Goal: Information Seeking & Learning: Learn about a topic

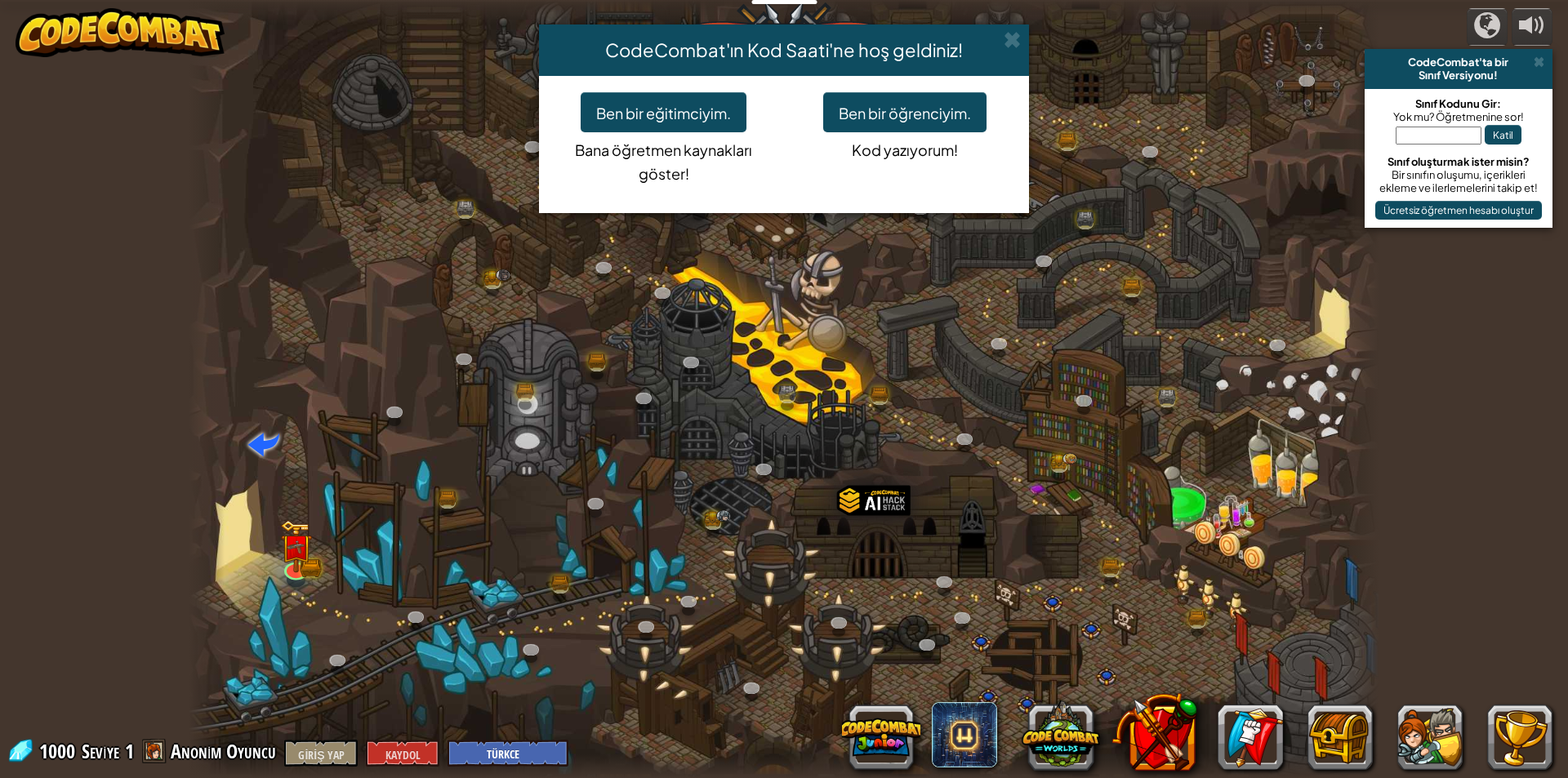
select select "tr"
click at [867, 111] on font "Ben bir öğrenciyim." at bounding box center [905, 113] width 132 height 19
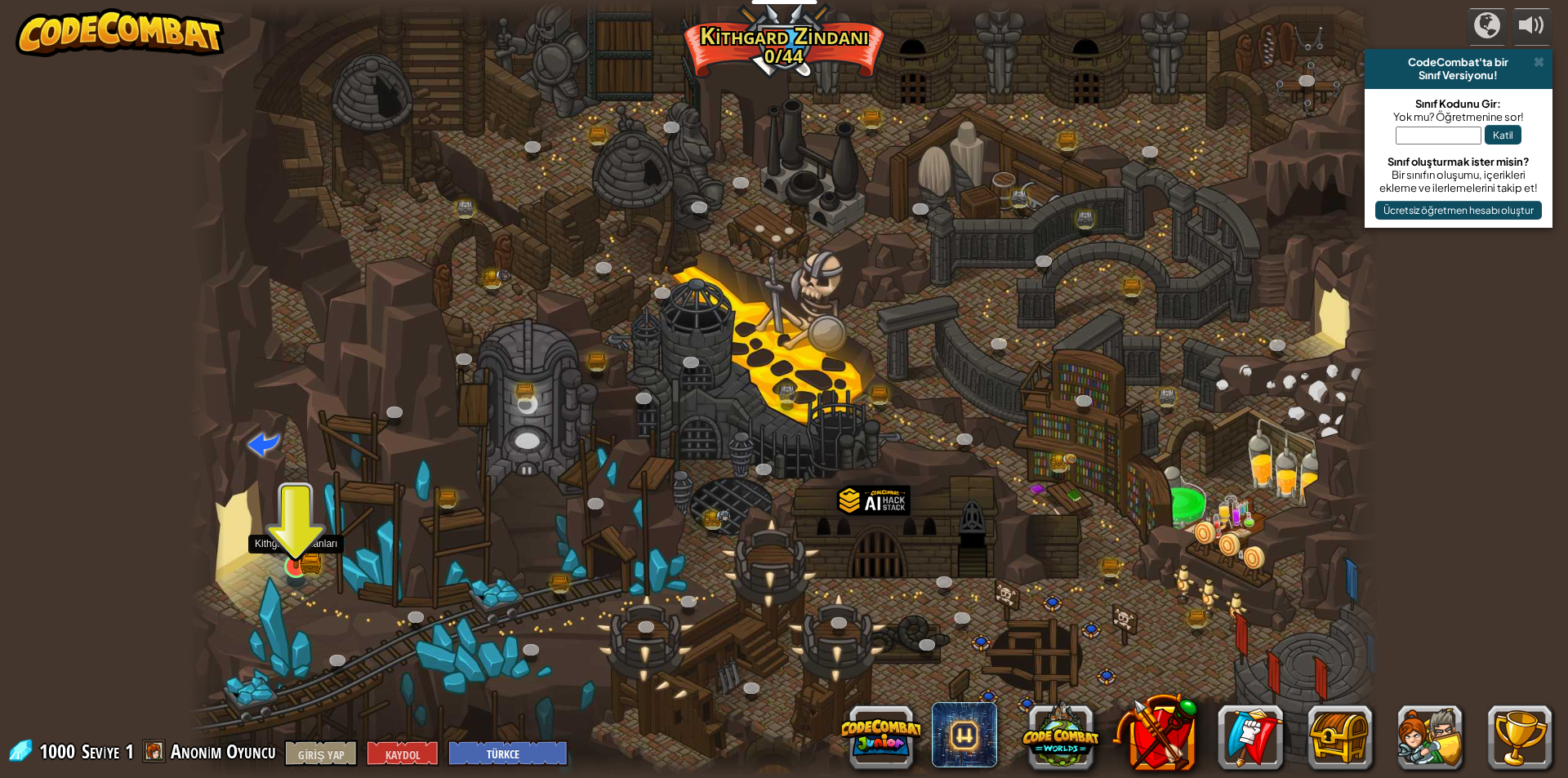
click at [295, 544] on img at bounding box center [296, 534] width 19 height 19
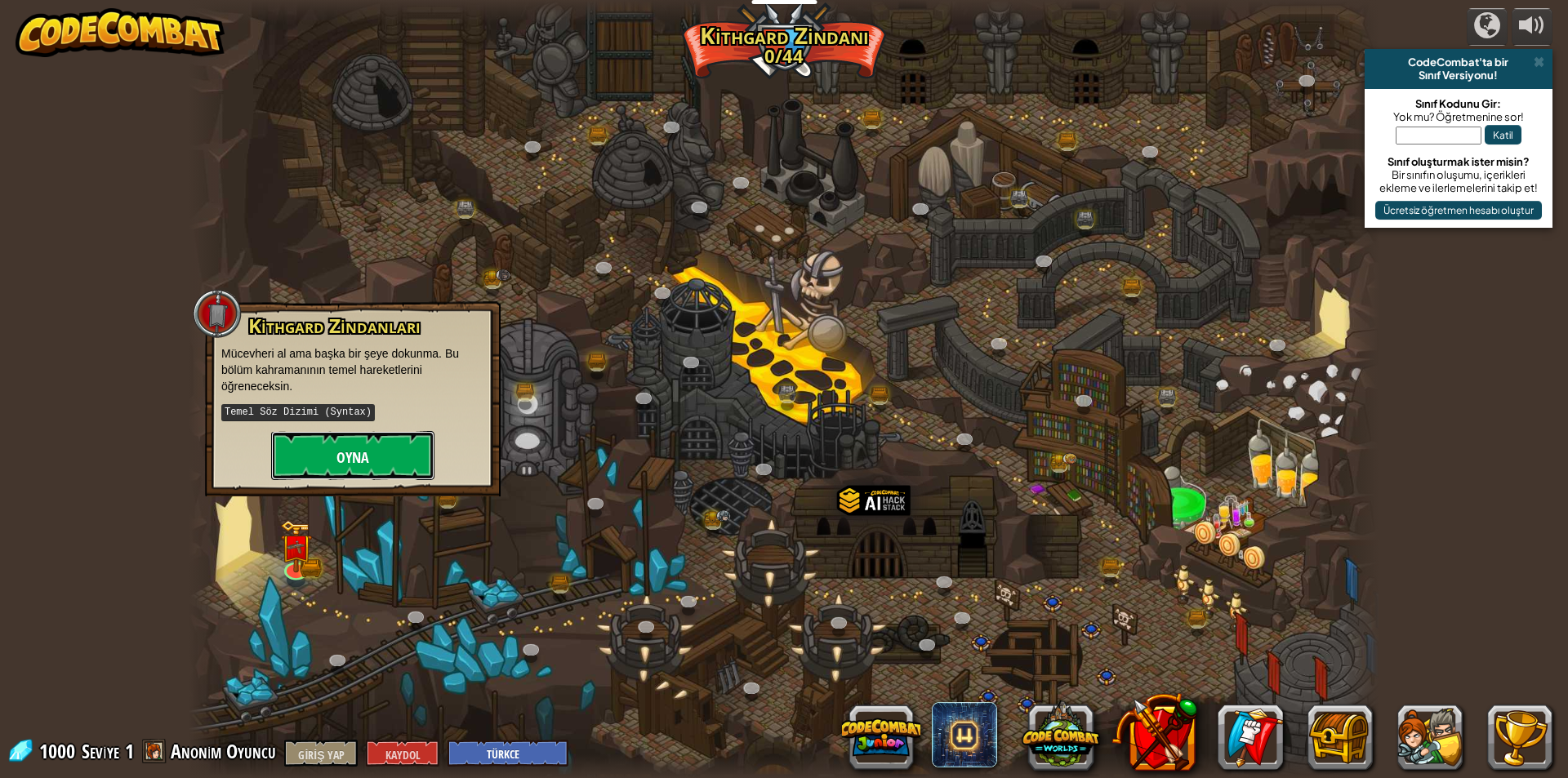
click at [347, 453] on font "Oyna" at bounding box center [352, 458] width 33 height 20
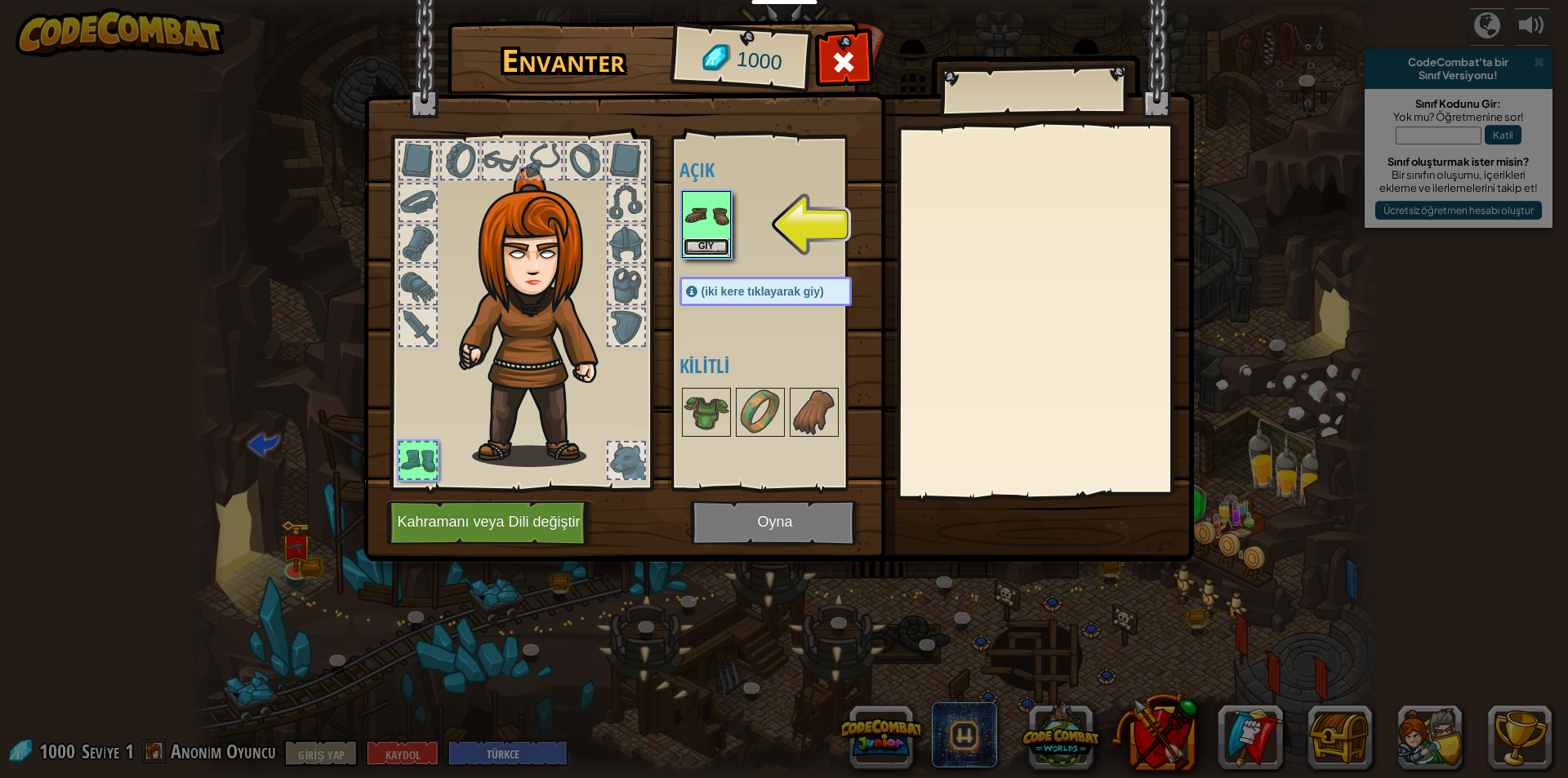
click at [703, 239] on button "Giy" at bounding box center [706, 247] width 46 height 17
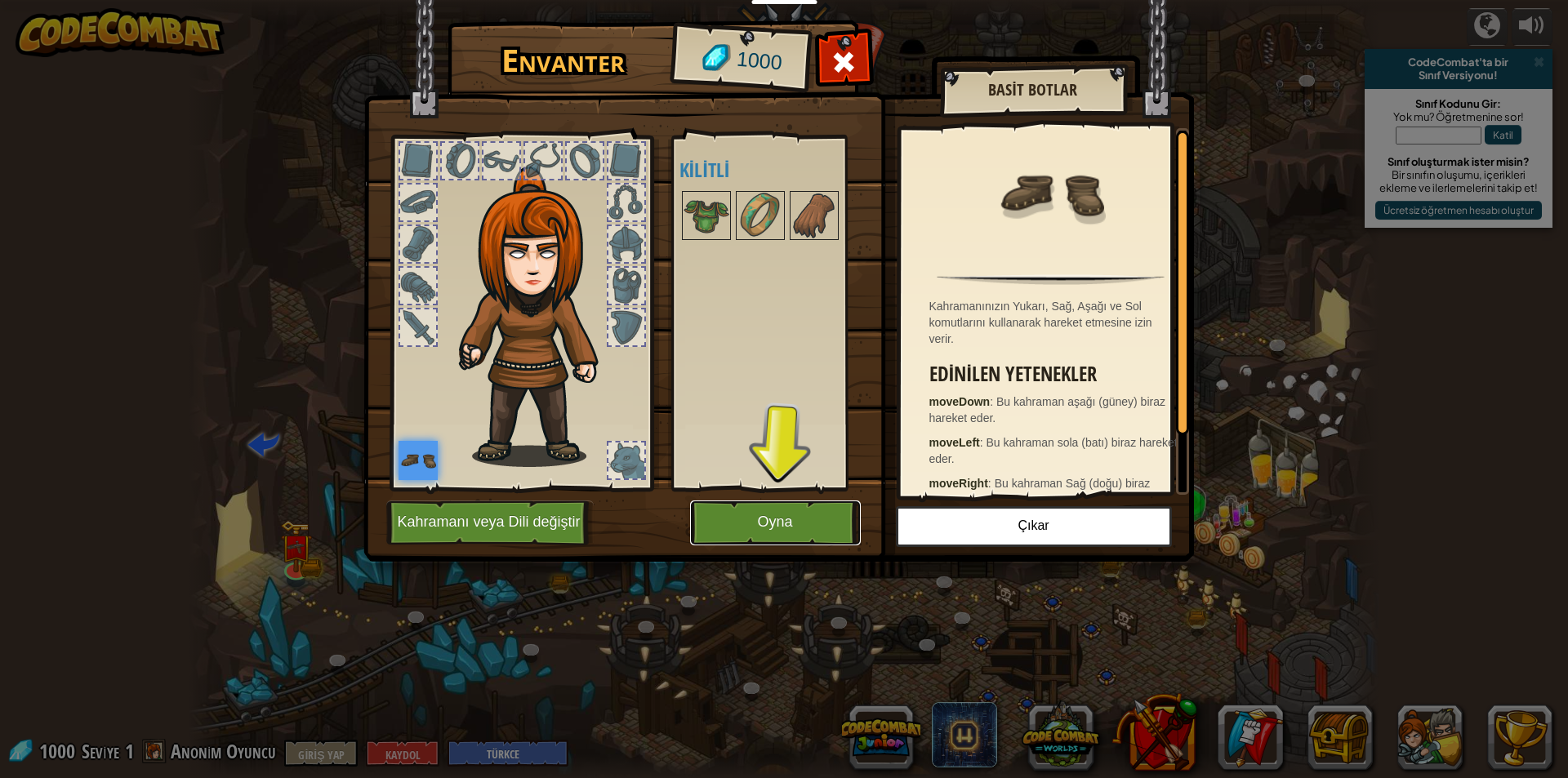
click at [753, 515] on button "Oyna" at bounding box center [776, 523] width 171 height 45
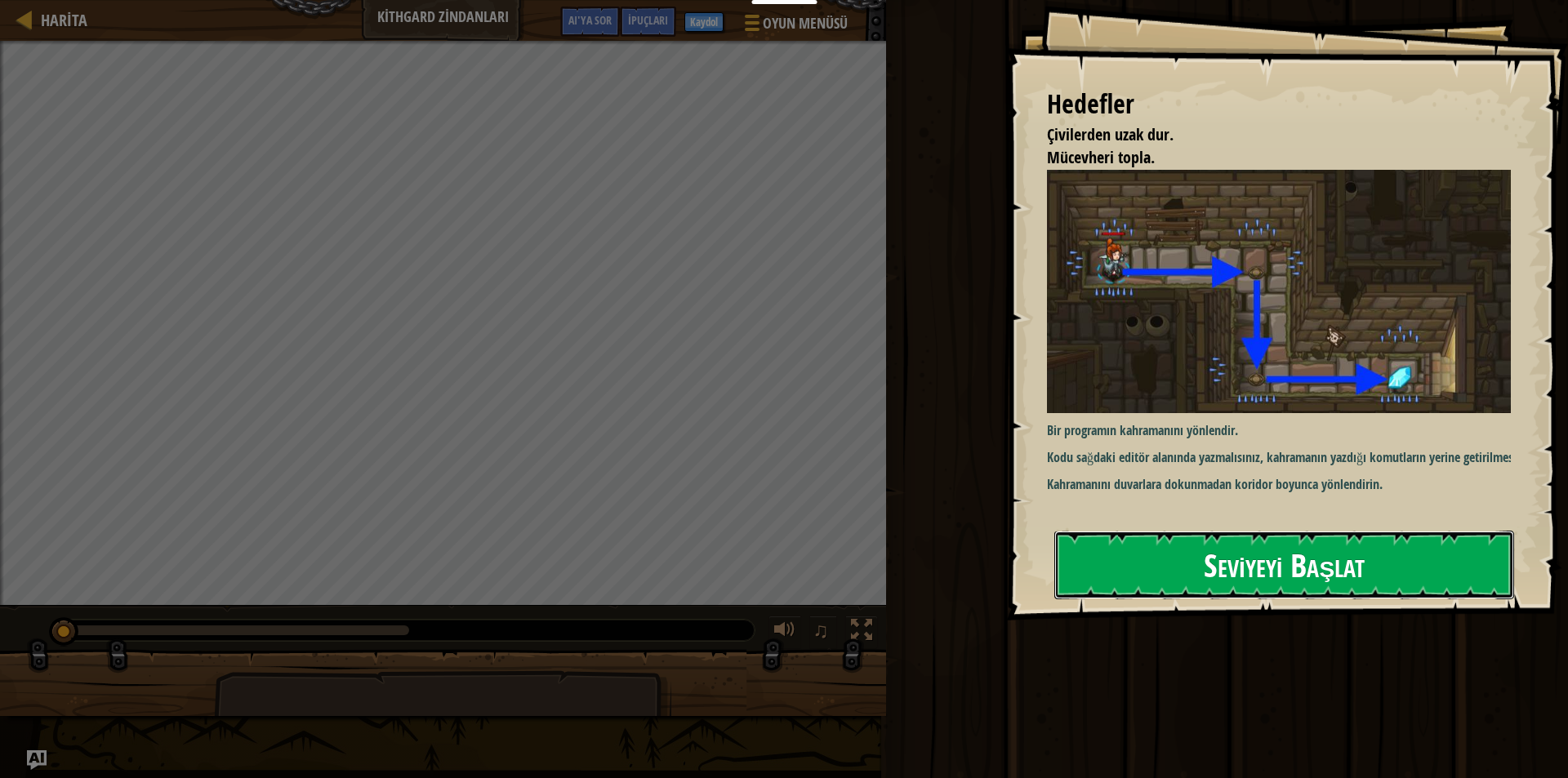
click at [1207, 550] on font "Seviyeyi Başlat" at bounding box center [1284, 564] width 161 height 44
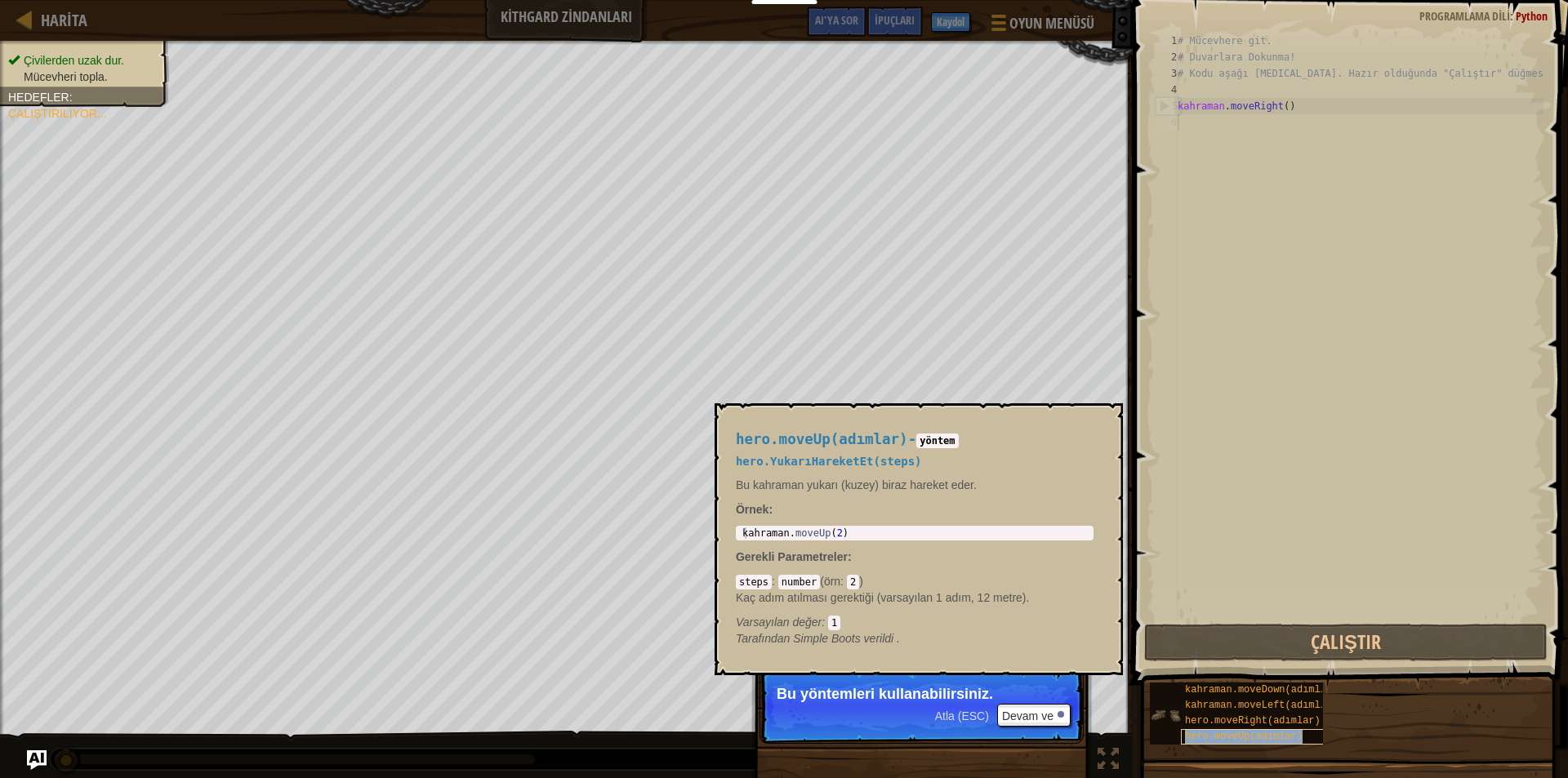
click at [1248, 733] on font "hero.moveUp(adımlar)" at bounding box center [1244, 737] width 118 height 12
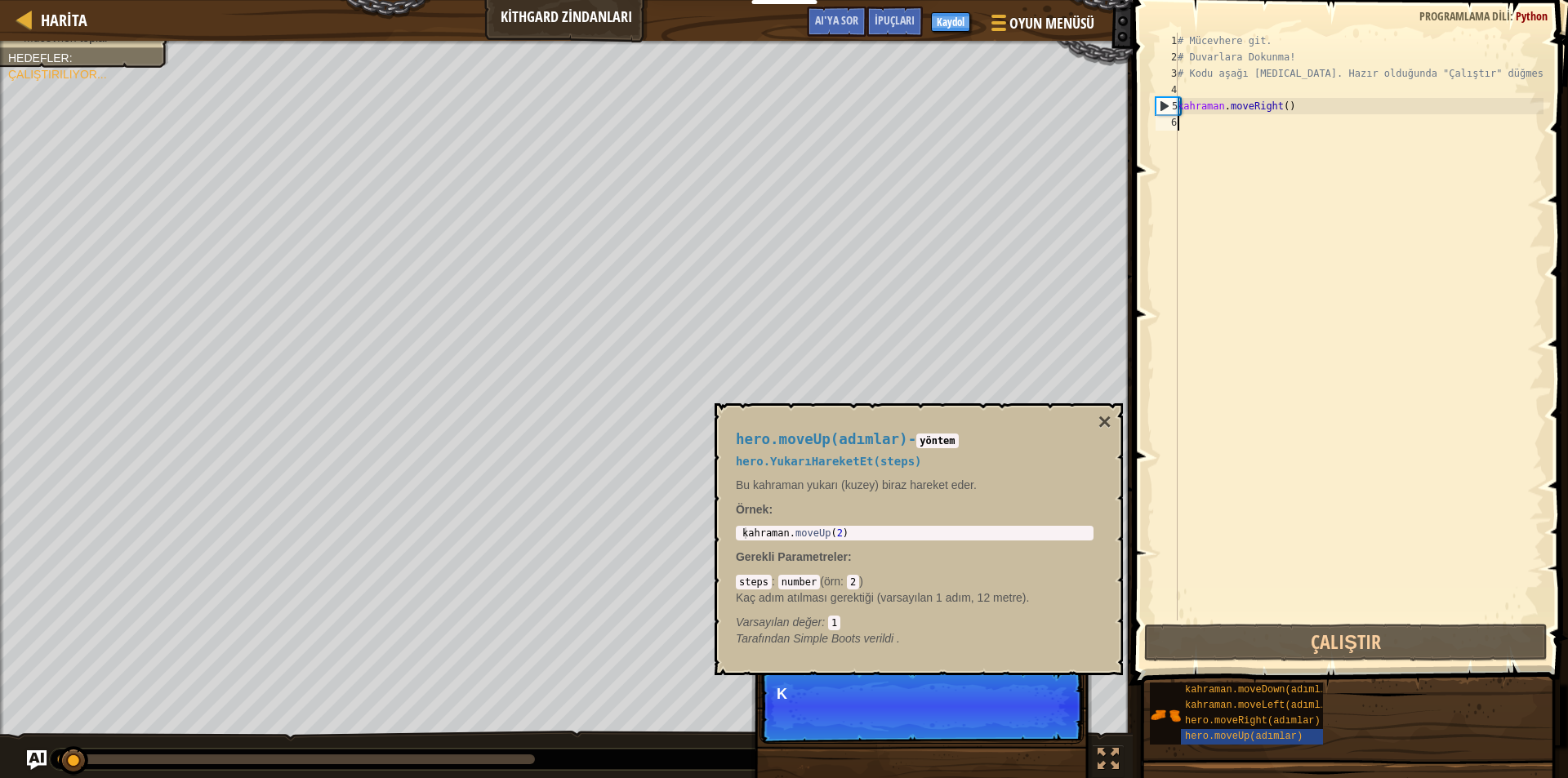
scroll to position [8, 0]
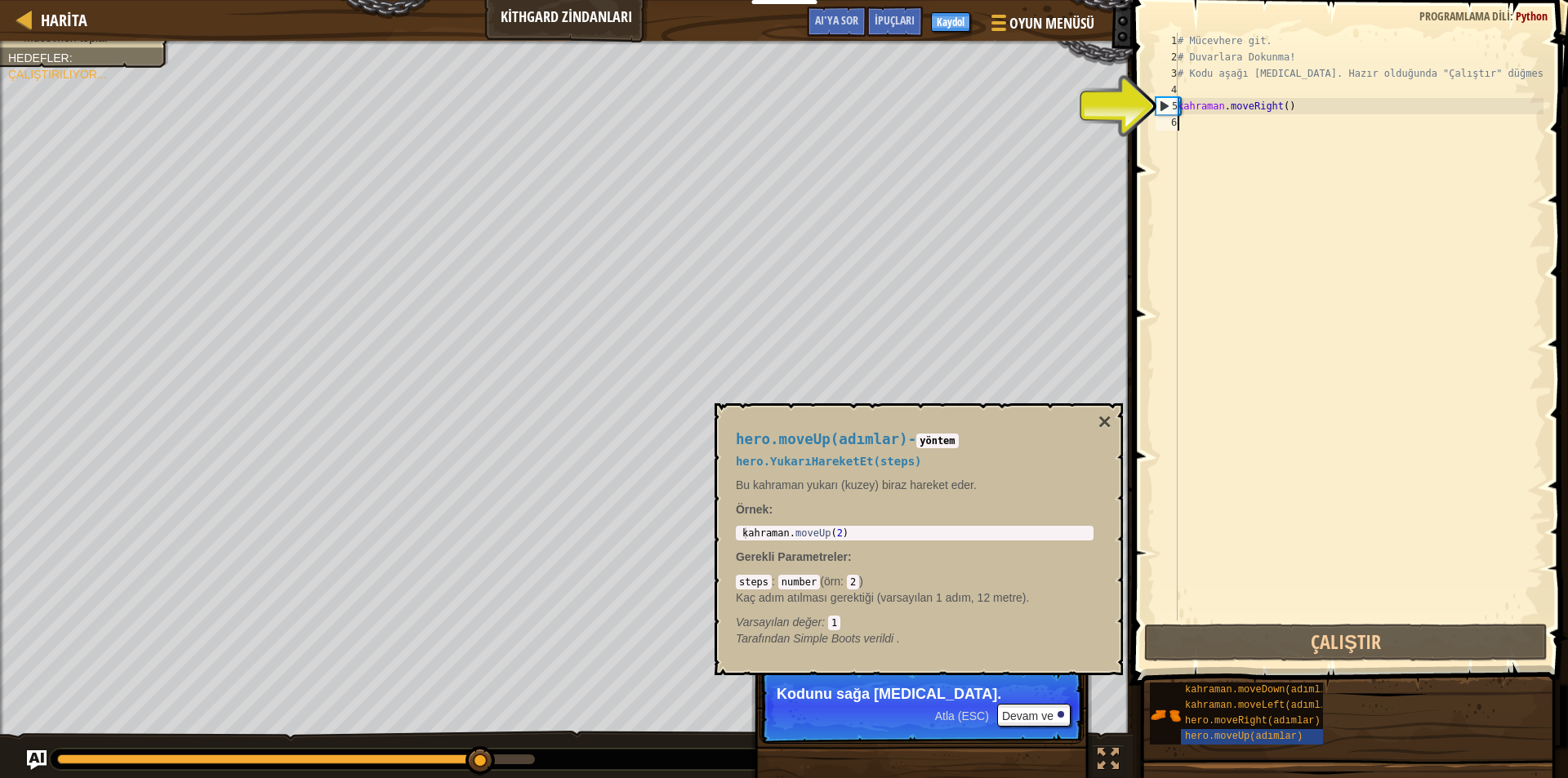
click at [1159, 99] on div "5" at bounding box center [1167, 105] width 21 height 16
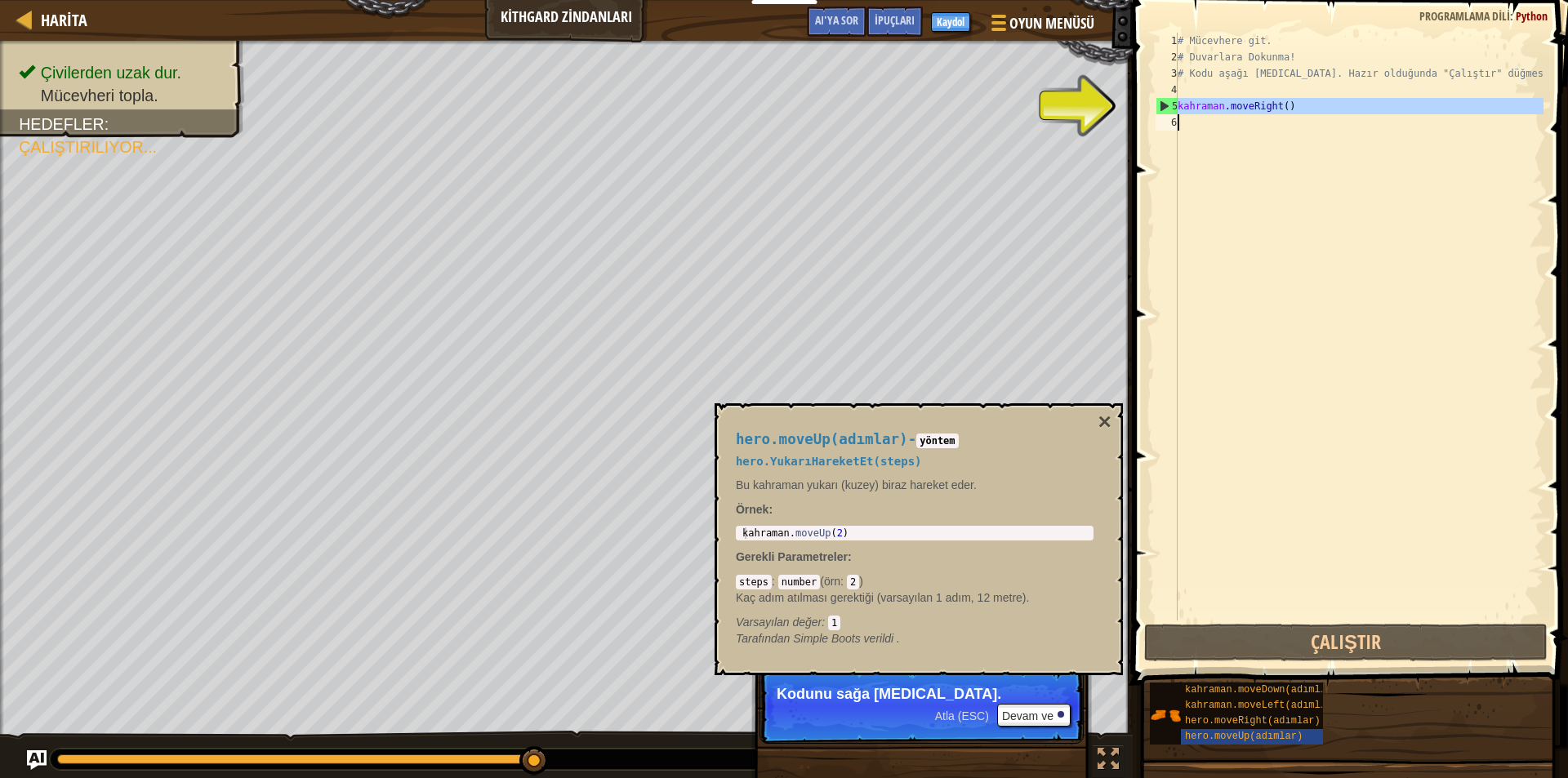
drag, startPoint x: 1160, startPoint y: 107, endPoint x: 1212, endPoint y: 107, distance: 52.0
click at [1212, 106] on div "hero.moveRight() 1 2 3 4 5 6 # Mücevhere git. # Duvarlara Dokunma! # Kodu aşağı…" at bounding box center [1348, 327] width 391 height 588
type textarea "hero.moveRight()"
click at [1008, 711] on font "Devam ve" at bounding box center [1028, 716] width 51 height 13
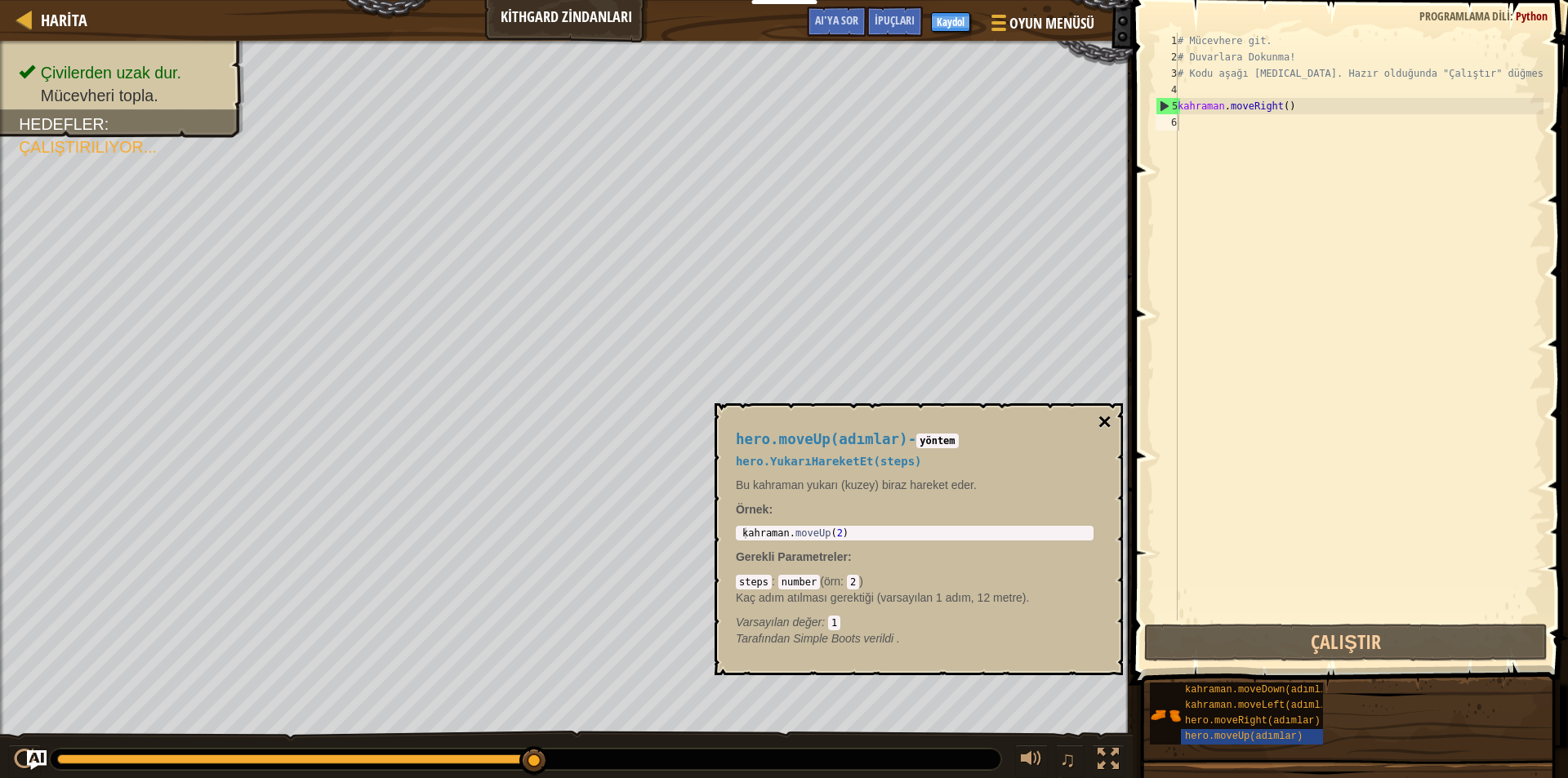
click at [1106, 419] on font "×" at bounding box center [1105, 421] width 13 height 25
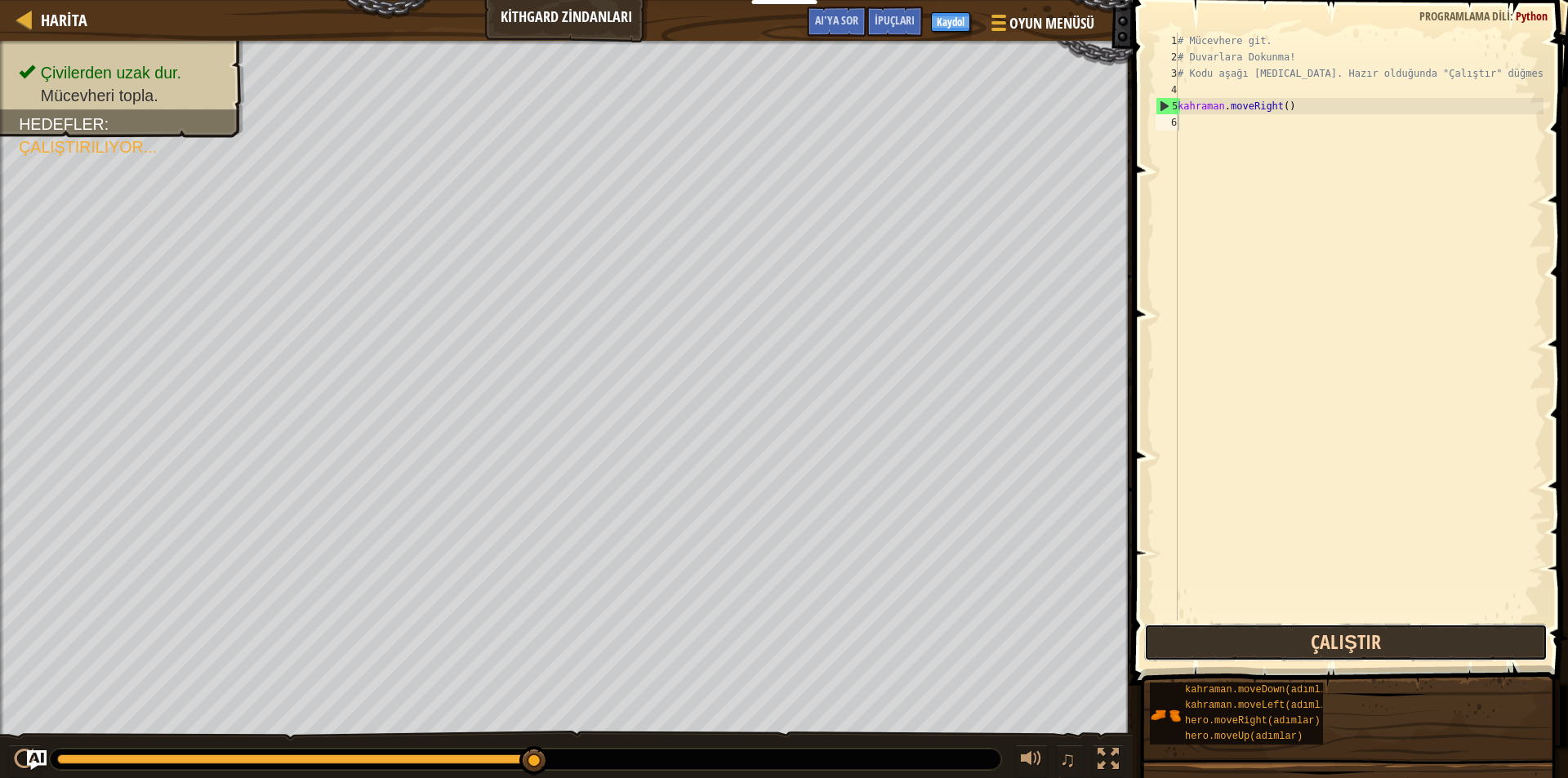
click at [1219, 641] on button "Çalıştır" at bounding box center [1346, 642] width 404 height 38
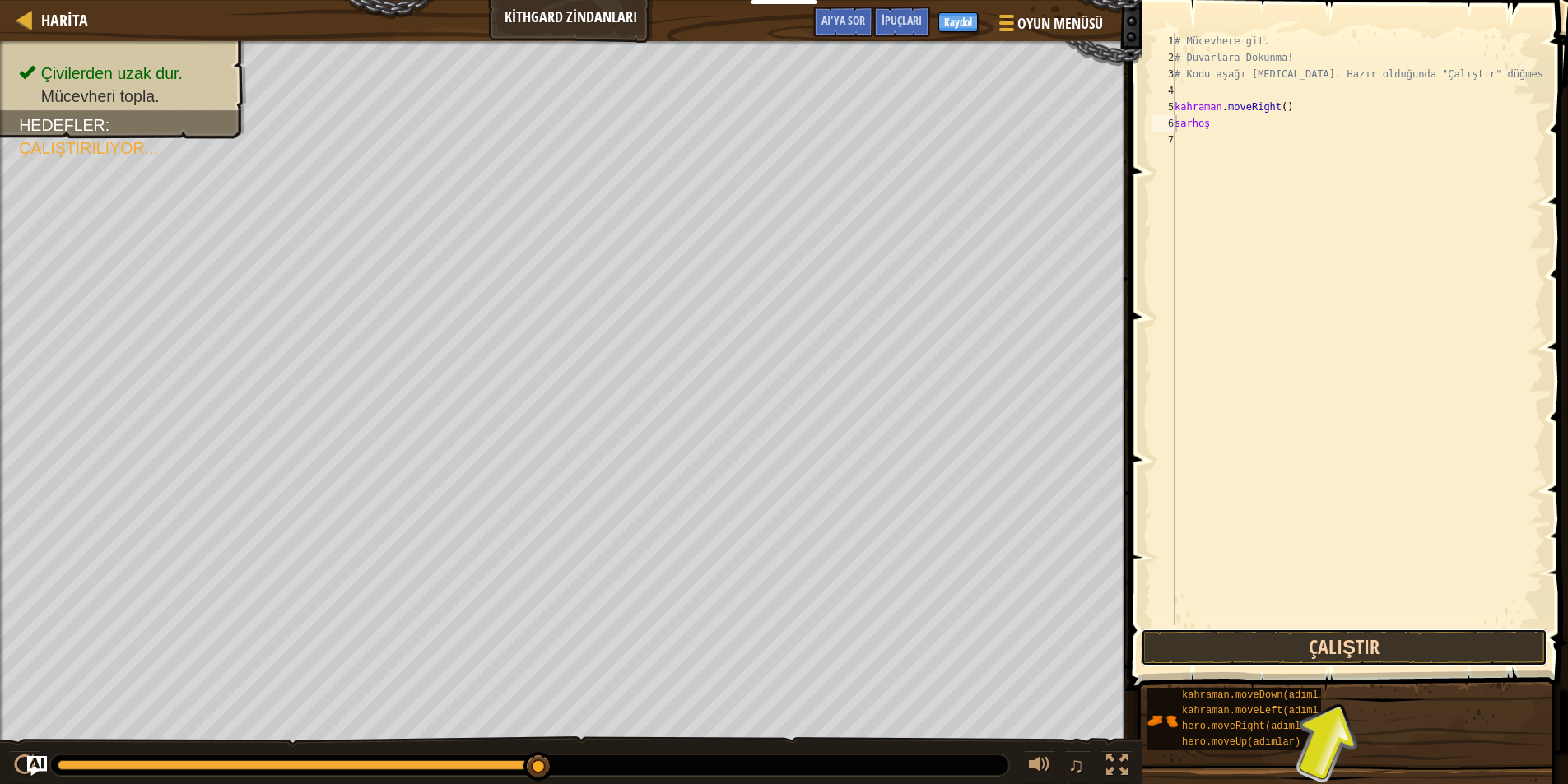
click at [1334, 652] on button "Çalıştır" at bounding box center [1344, 647] width 407 height 38
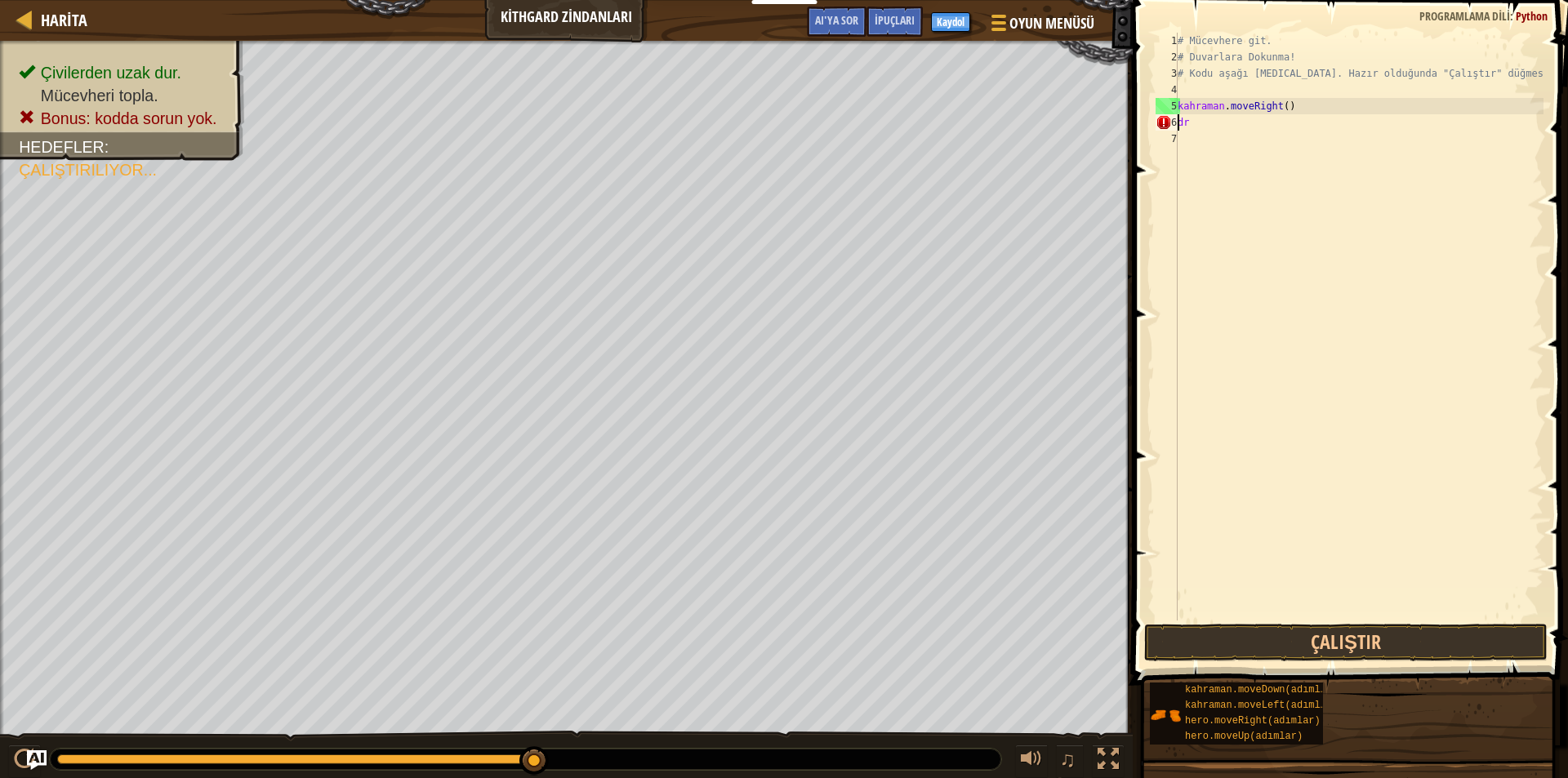
scroll to position [8, 0]
type textarea "d"
type textarea "drun"
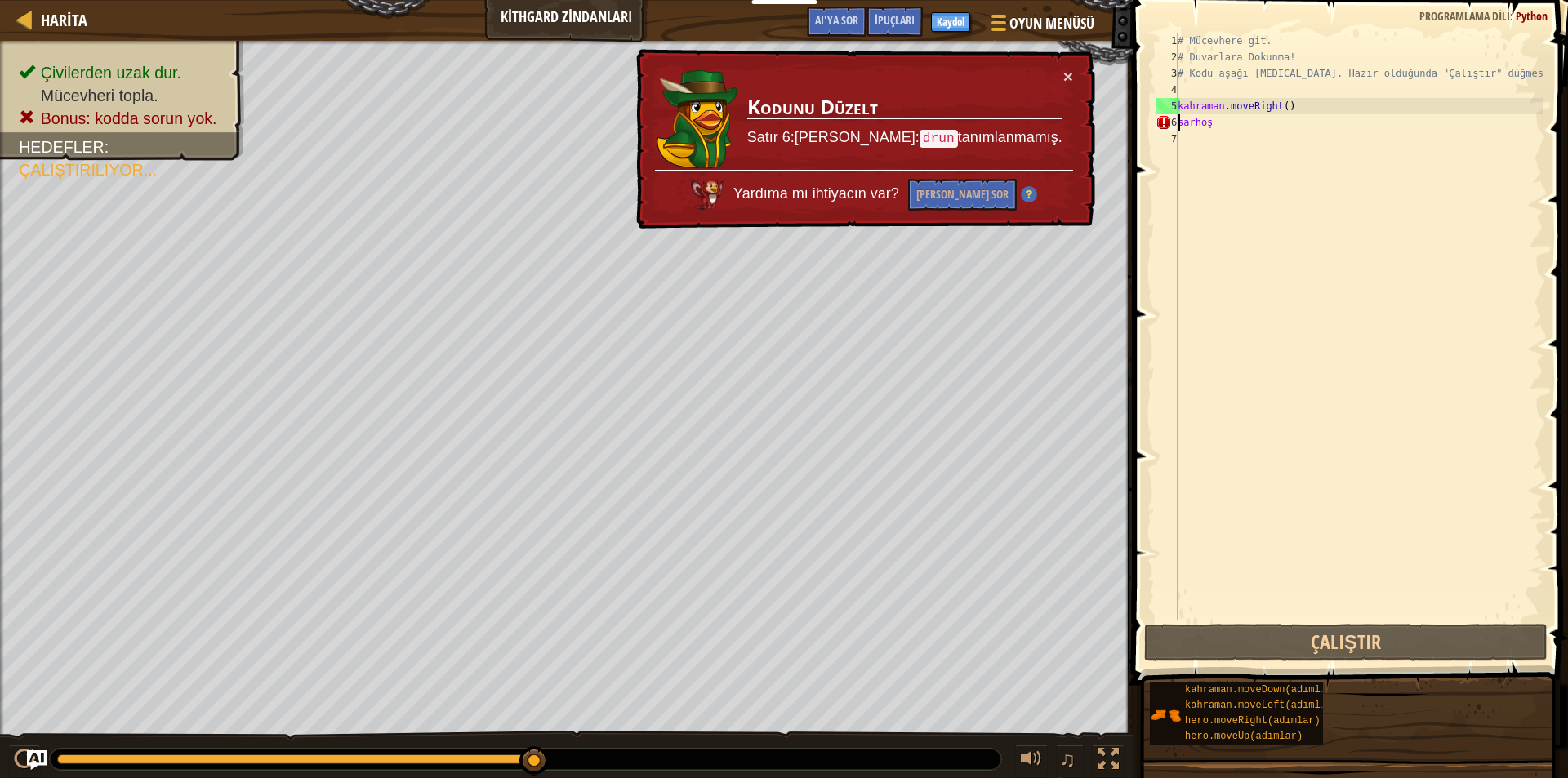
click at [1212, 121] on div "# Mücevhere git. # Duvarlara Dokunma! # Kodu aşağı [MEDICAL_DATA]. Hazır olduğu…" at bounding box center [1359, 343] width 369 height 620
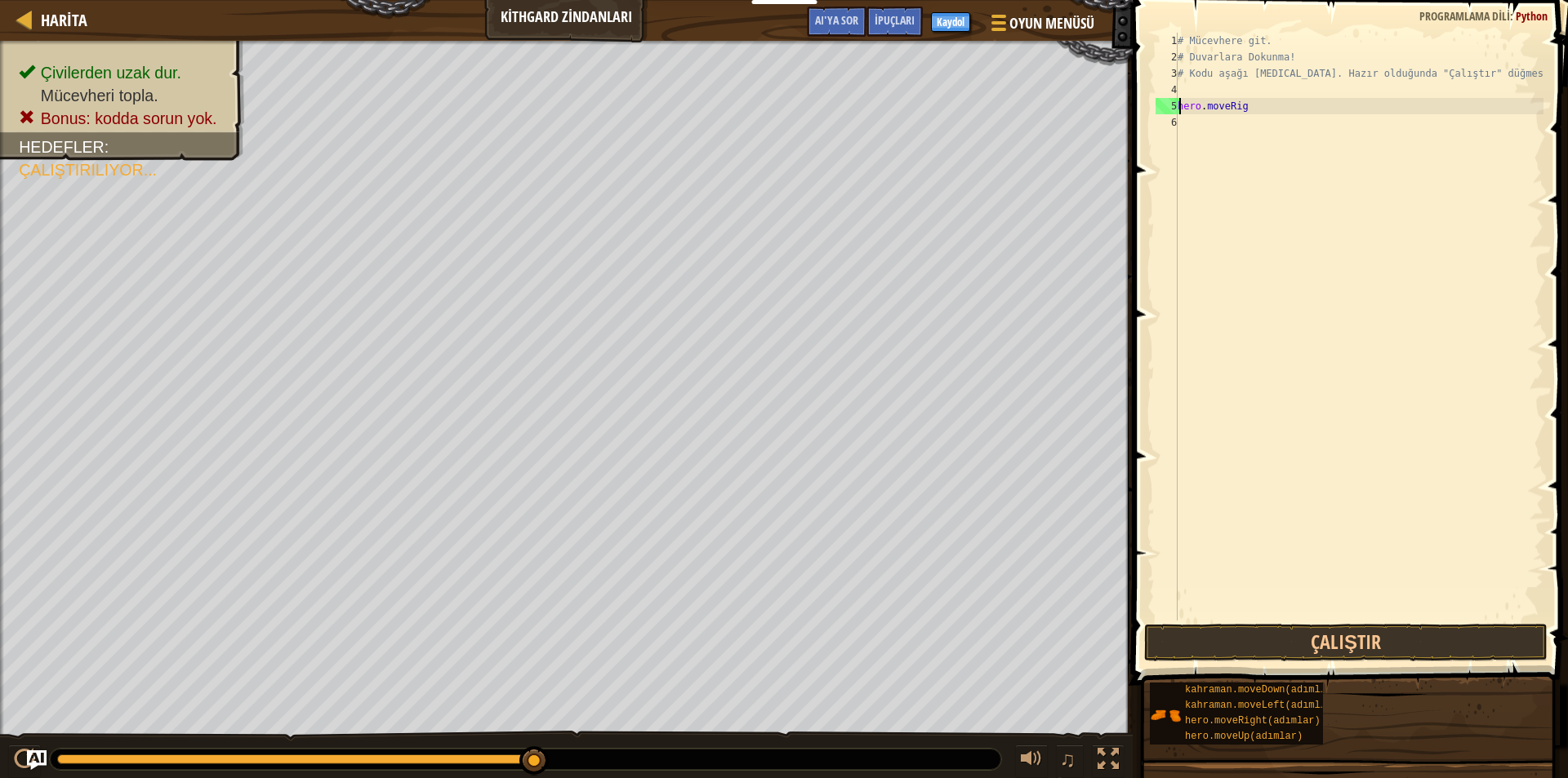
type textarea "hero.moveRi"
